Goal: Check status: Check status

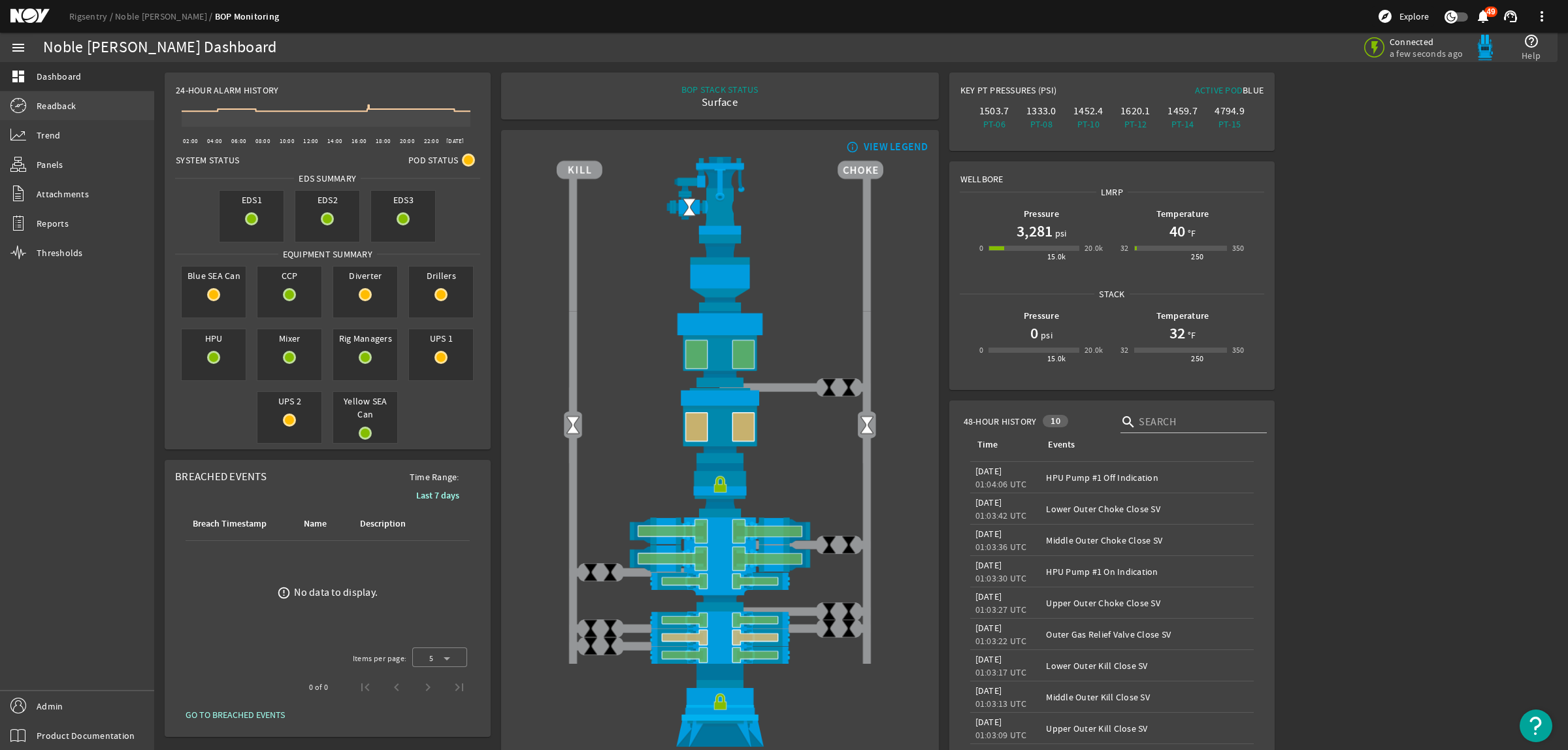
click at [82, 98] on link "Readback" at bounding box center [77, 106] width 154 height 29
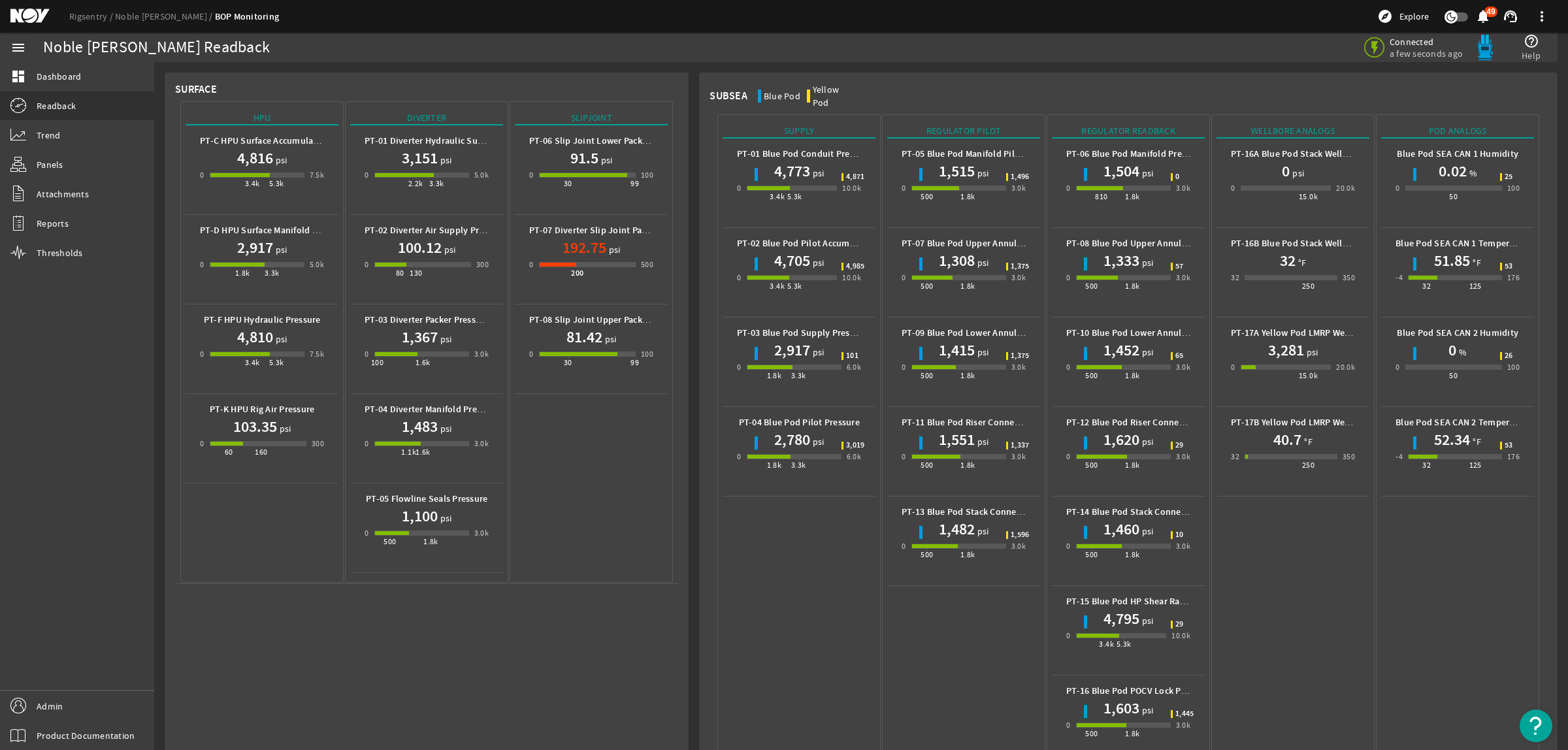
click at [23, 20] on mat-icon at bounding box center [40, 17] width 59 height 16
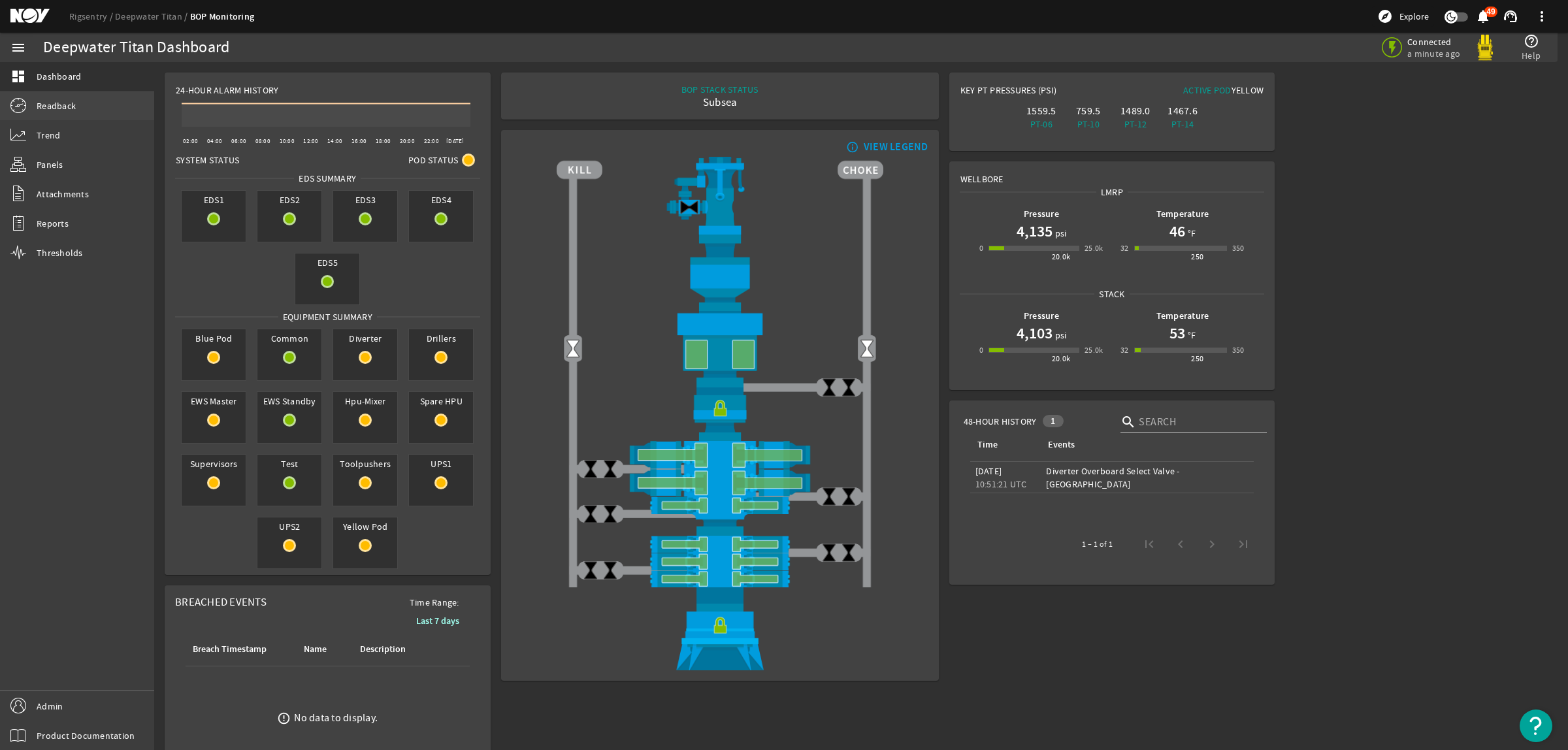
click at [57, 103] on span "Readback" at bounding box center [56, 105] width 39 height 13
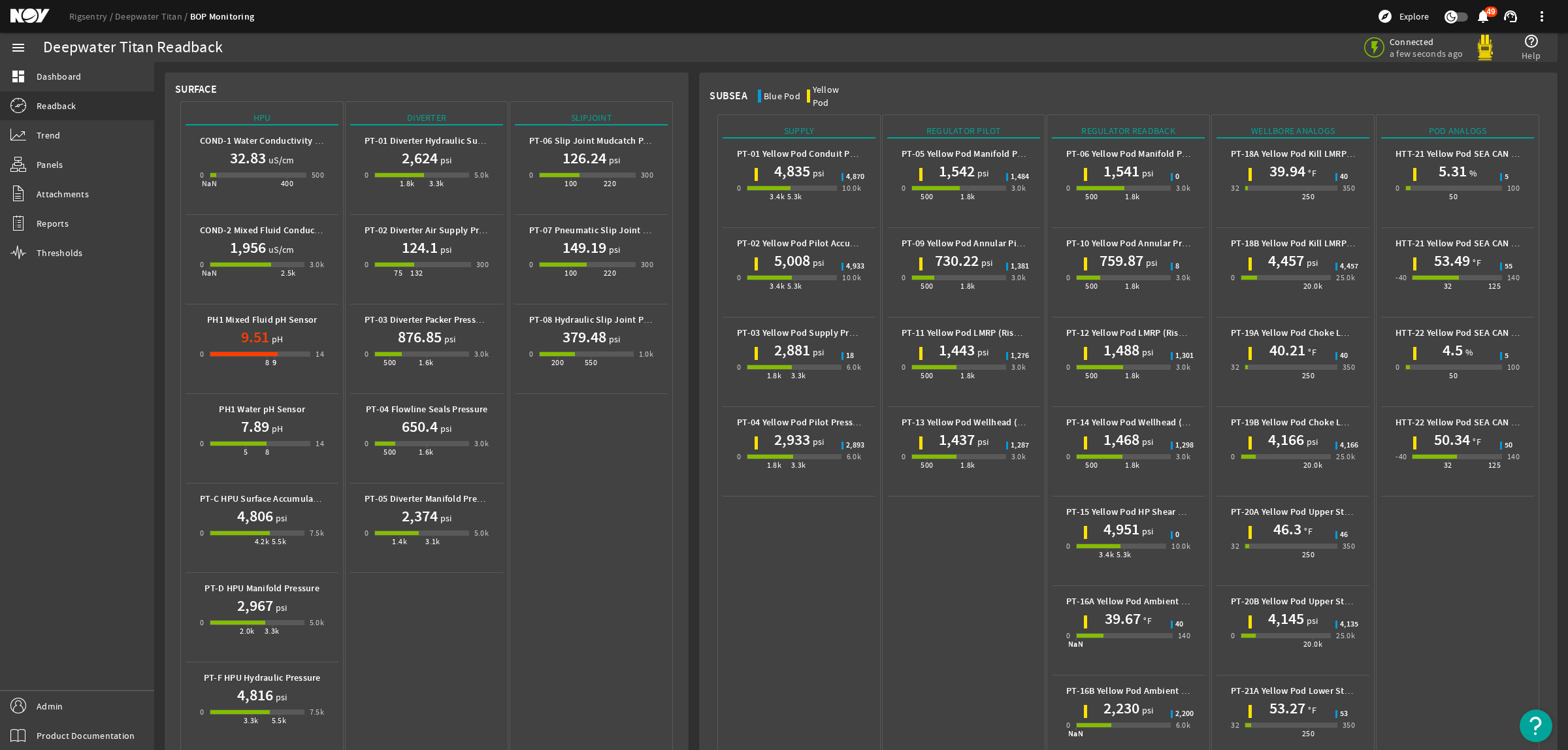
click at [29, 15] on mat-icon at bounding box center [40, 17] width 59 height 16
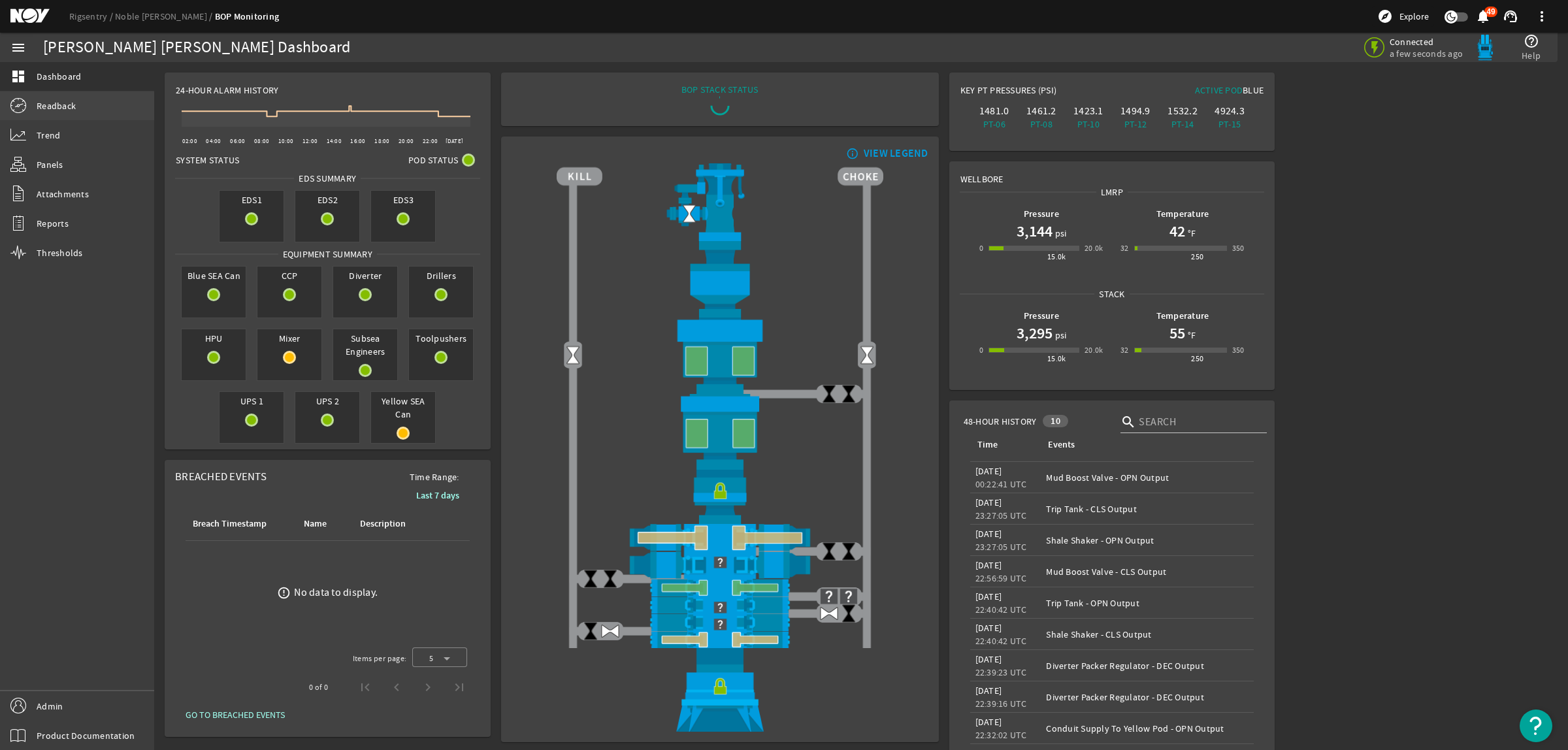
click at [79, 109] on link "Readback" at bounding box center [77, 106] width 154 height 29
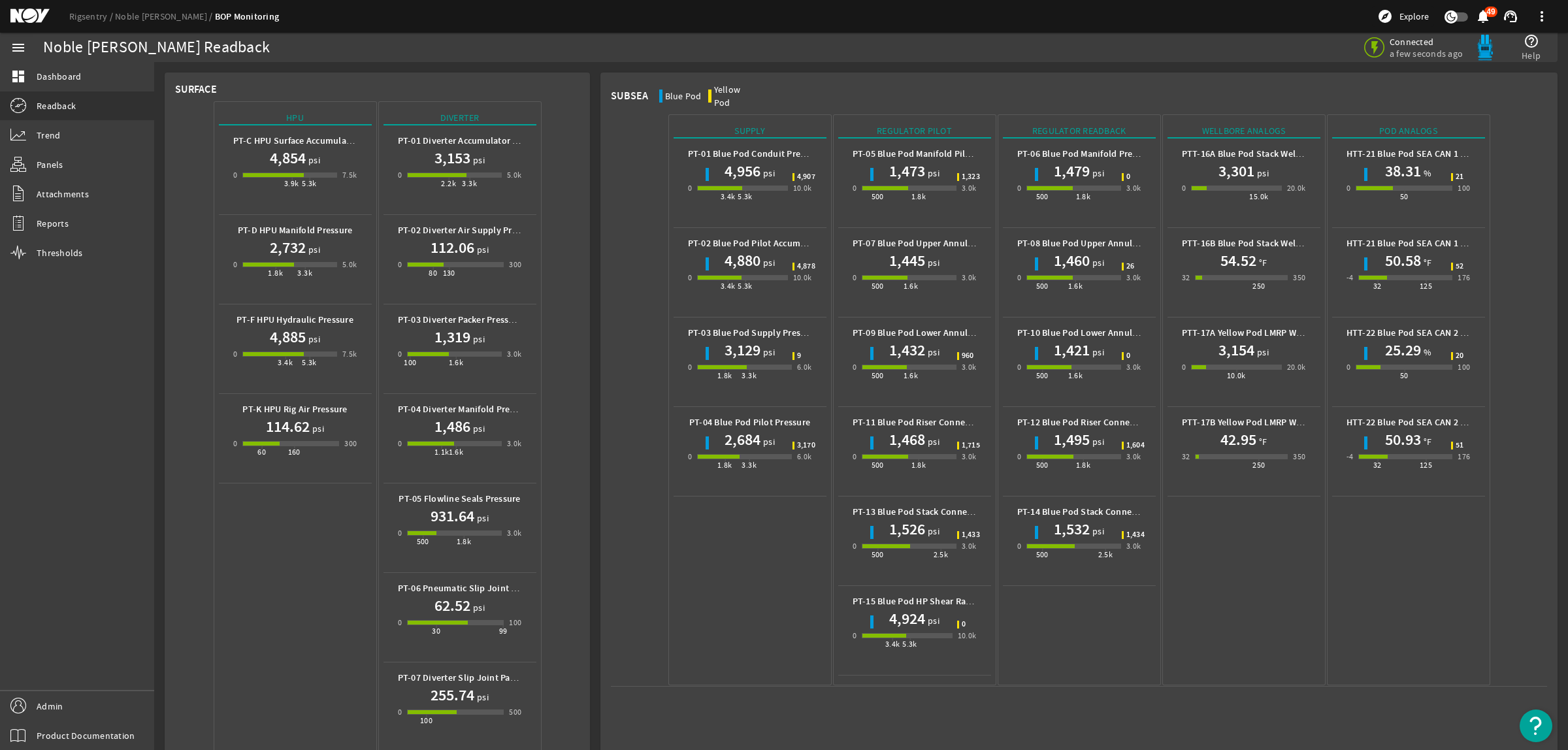
click at [37, 21] on mat-icon at bounding box center [40, 17] width 59 height 16
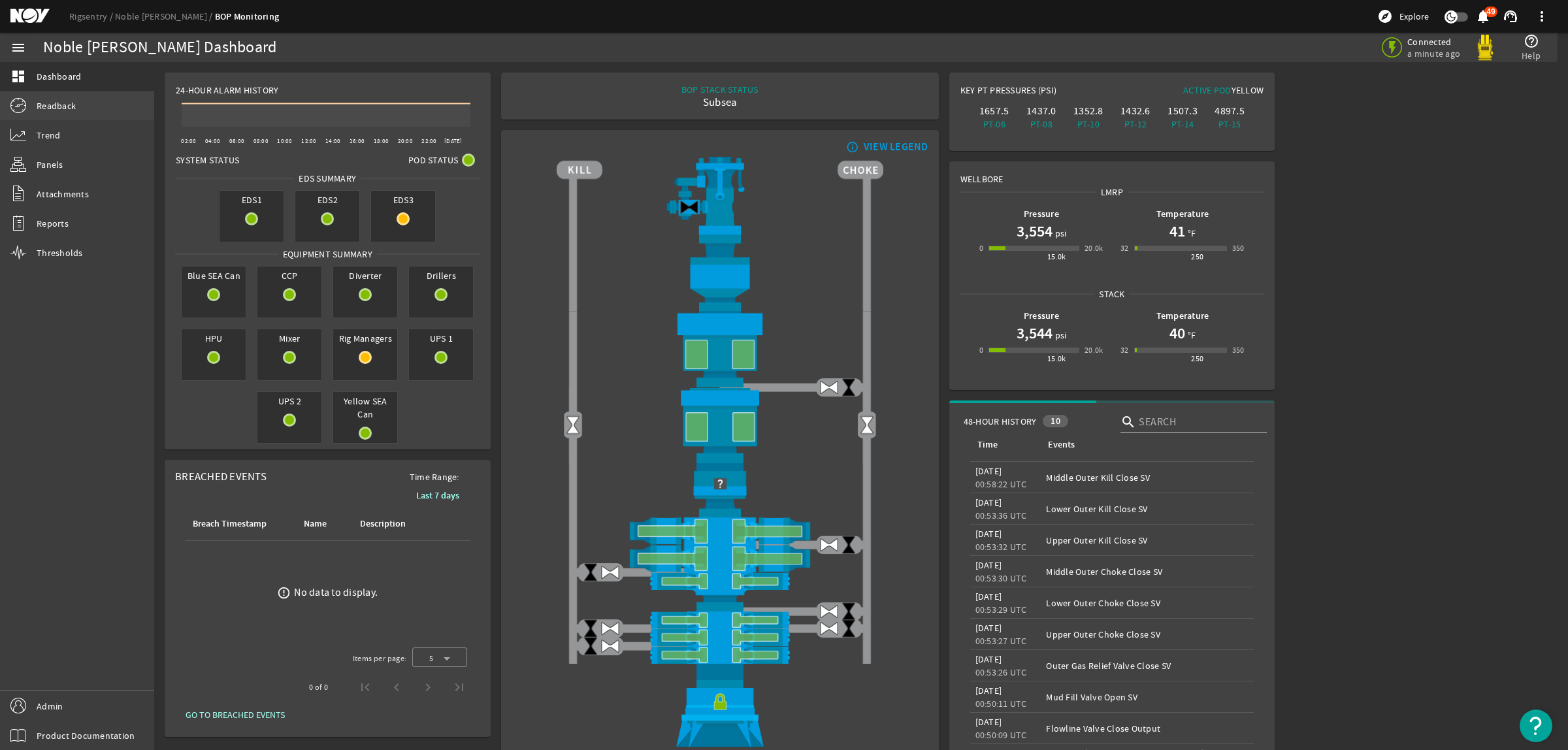
click at [65, 103] on span "Readback" at bounding box center [56, 105] width 39 height 13
